Goal: Information Seeking & Learning: Learn about a topic

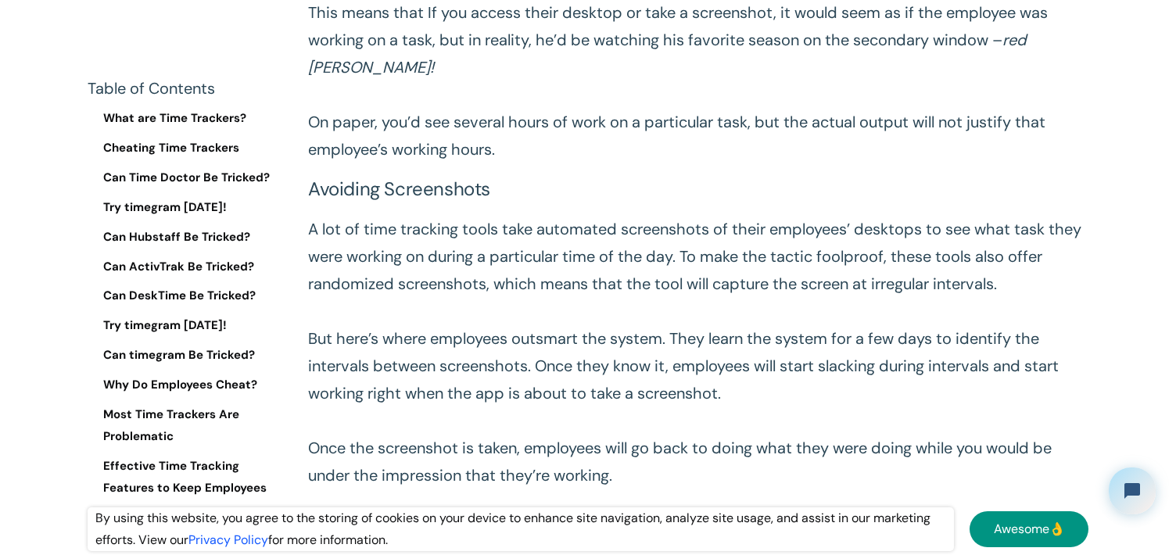
scroll to position [2006, 0]
click at [568, 256] on p "A lot of time tracking tools take automated screenshots of their employees’ des…" at bounding box center [698, 352] width 780 height 274
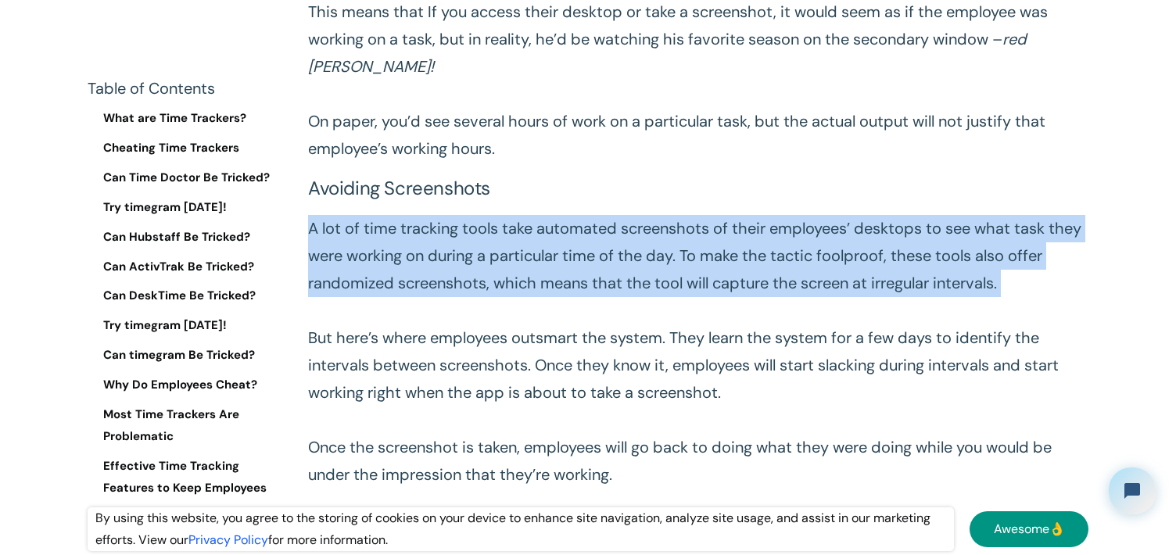
click at [568, 256] on p "A lot of time tracking tools take automated screenshots of their employees’ des…" at bounding box center [698, 352] width 780 height 274
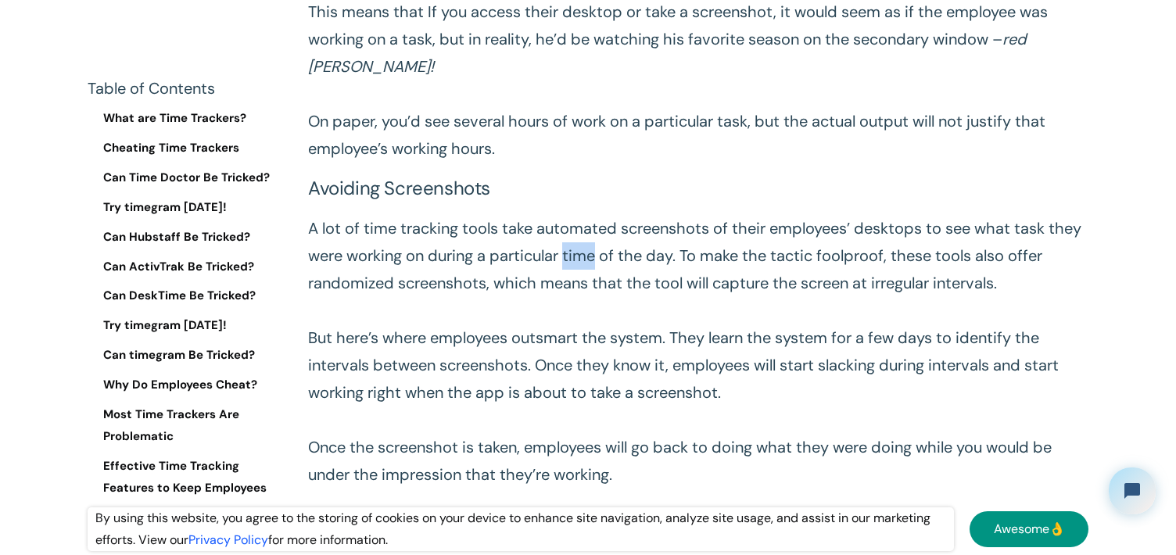
click at [568, 256] on p "A lot of time tracking tools take automated screenshots of their employees’ des…" at bounding box center [698, 352] width 780 height 274
click at [588, 270] on p "A lot of time tracking tools take automated screenshots of their employees’ des…" at bounding box center [698, 352] width 780 height 274
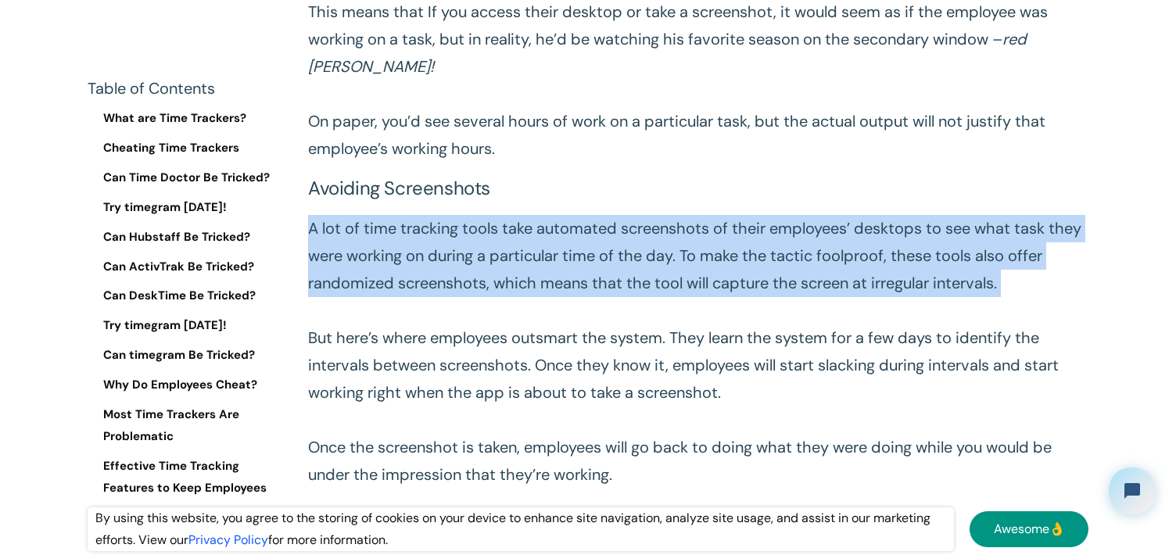
click at [588, 270] on p "A lot of time tracking tools take automated screenshots of their employees’ des…" at bounding box center [698, 352] width 780 height 274
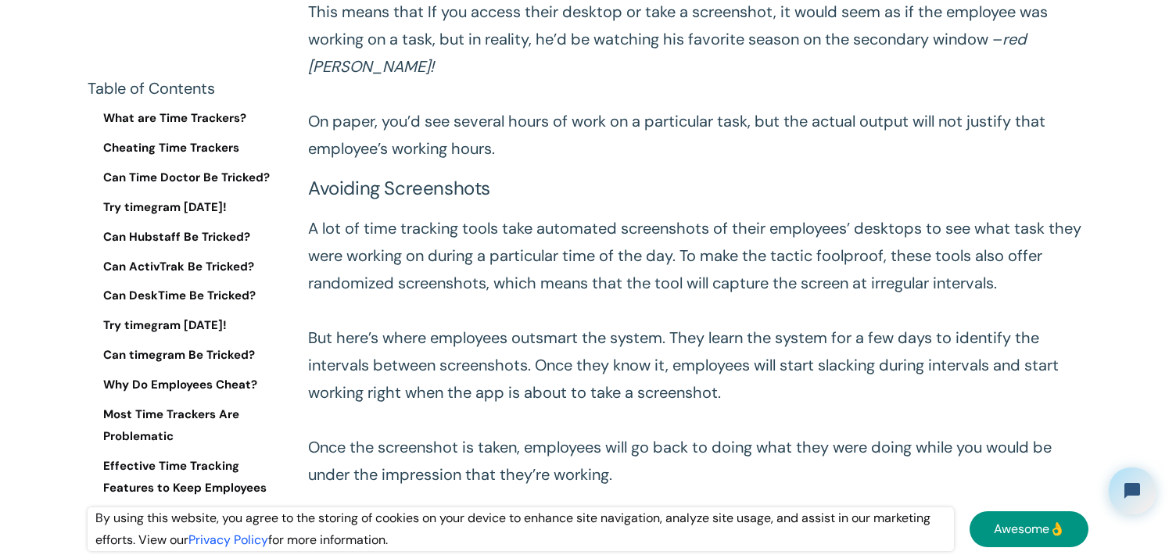
click at [588, 270] on p "A lot of time tracking tools take automated screenshots of their employees’ des…" at bounding box center [698, 352] width 780 height 274
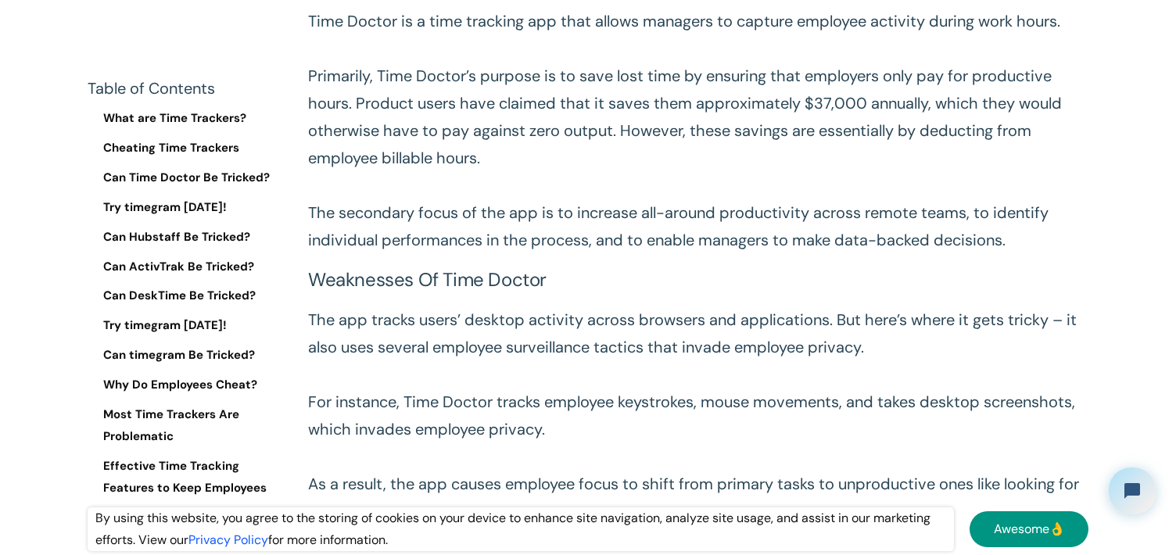
scroll to position [4875, 0]
